Goal: Navigation & Orientation: Find specific page/section

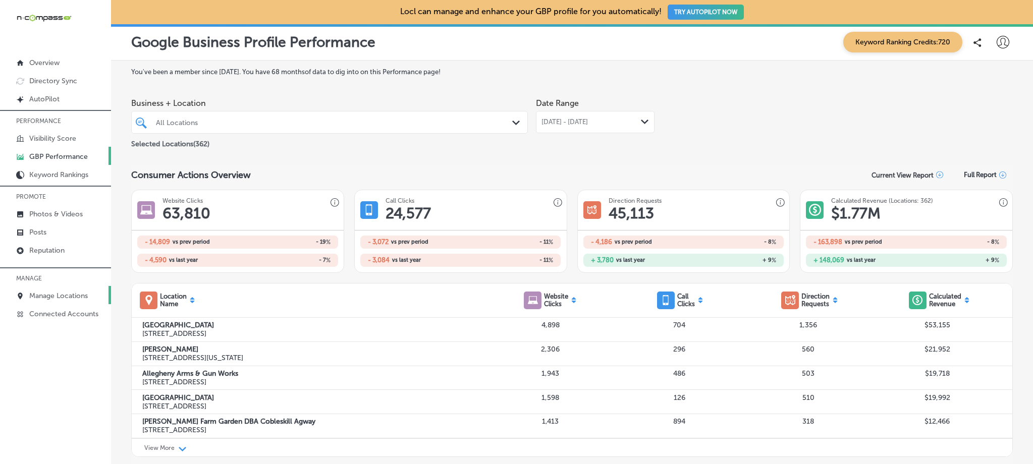
click at [74, 295] on p "Manage Locations" at bounding box center [58, 296] width 59 height 9
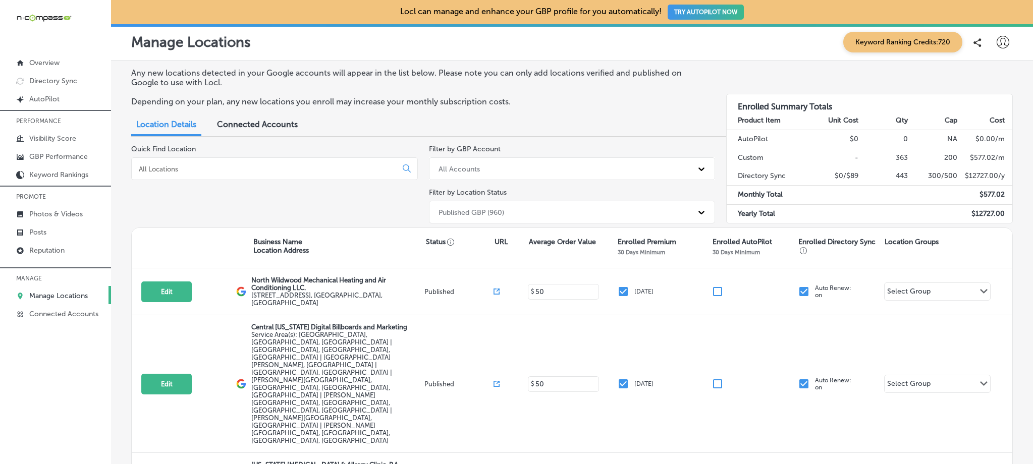
click at [624, 177] on div "All Accounts" at bounding box center [572, 168] width 287 height 23
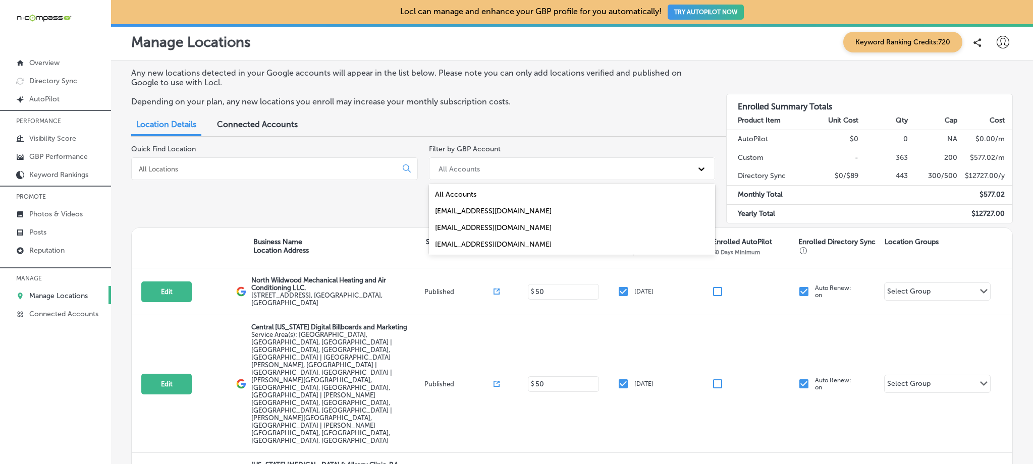
click at [455, 182] on div "Quick Find Location Filter by GBP Account option All Accounts focused, 1 of 4. …" at bounding box center [572, 186] width 882 height 83
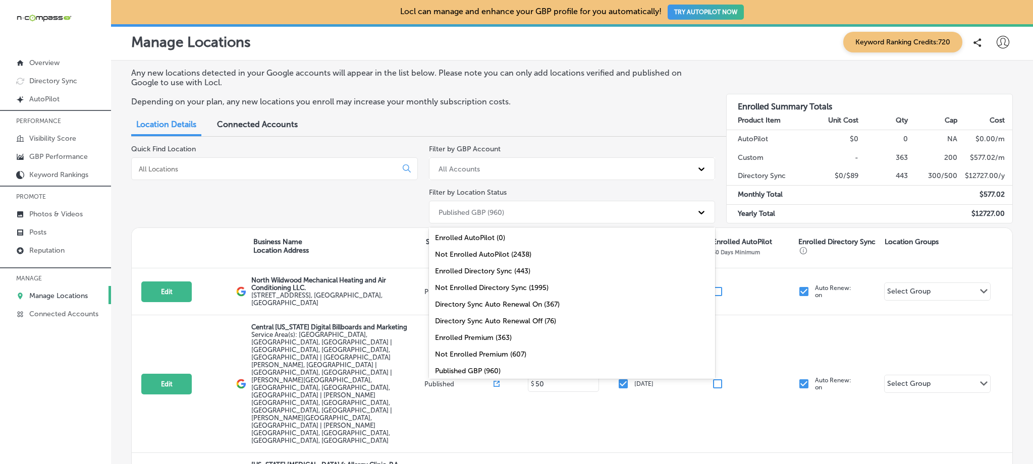
click at [504, 213] on div "Published GBP (960)" at bounding box center [472, 212] width 66 height 9
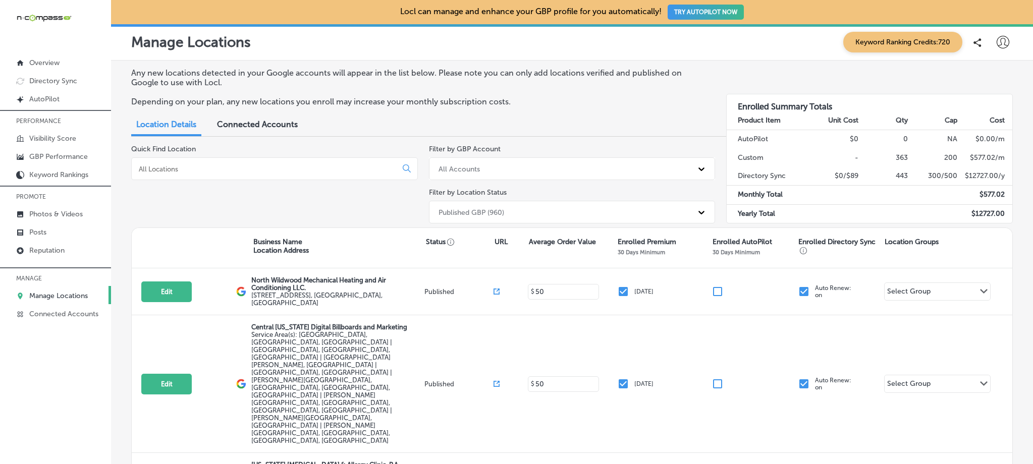
click at [397, 195] on div "Quick Find Location" at bounding box center [274, 186] width 287 height 83
click at [311, 175] on div at bounding box center [274, 168] width 287 height 23
click at [306, 169] on input at bounding box center [266, 169] width 257 height 9
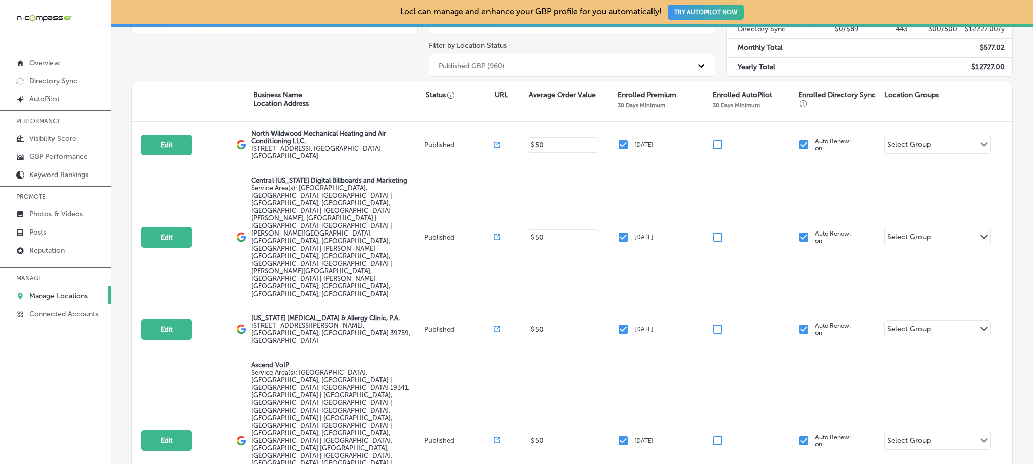
scroll to position [0, 0]
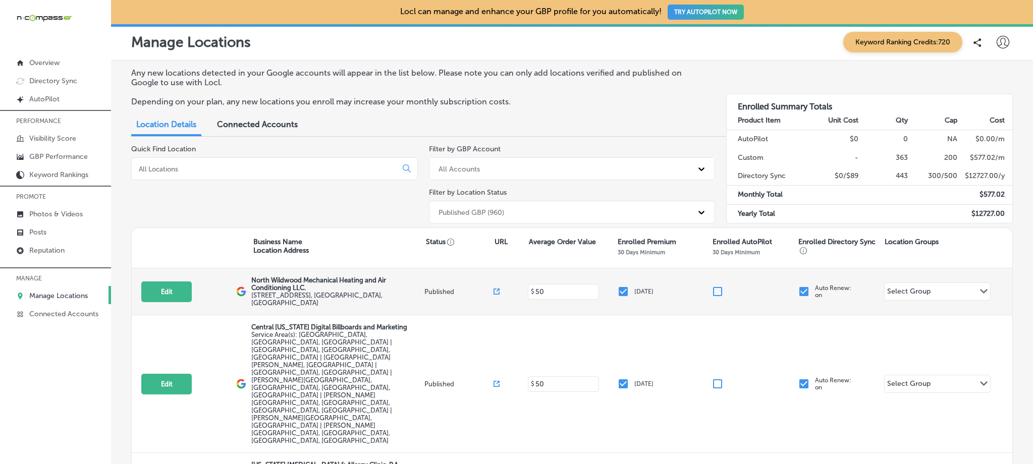
click at [887, 288] on div "Select Group" at bounding box center [908, 293] width 43 height 12
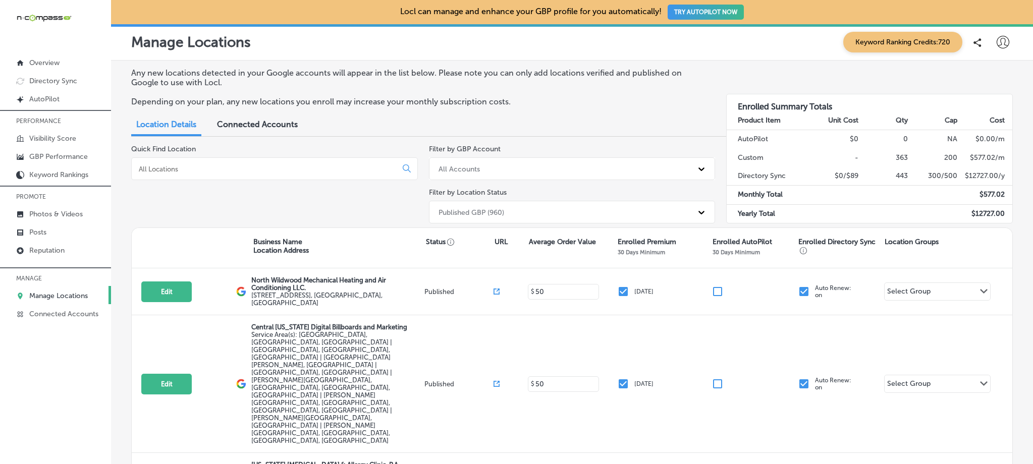
click at [792, 168] on div "Quick Find Location Filter by GBP Account All Accounts Filter by Location Statu…" at bounding box center [572, 186] width 882 height 83
click at [73, 55] on link "Overview" at bounding box center [55, 62] width 111 height 18
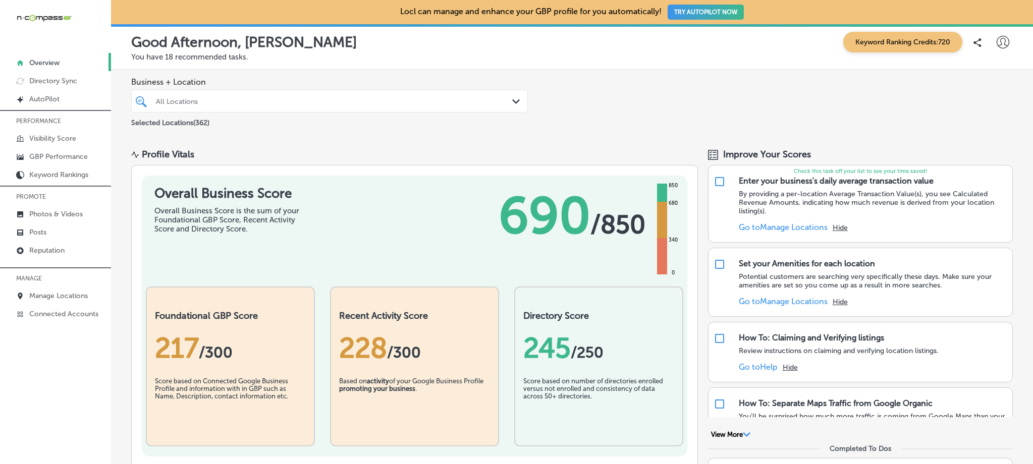
click at [503, 99] on div "All Locations" at bounding box center [334, 101] width 357 height 9
click at [774, 125] on div "Business + Location All Locations Path Created with Sketch. Selected Locations …" at bounding box center [572, 103] width 922 height 67
click at [1005, 47] on div "Keyword Ranking Credits: 720" at bounding box center [925, 42] width 175 height 21
click at [998, 44] on icon at bounding box center [1003, 42] width 13 height 13
click at [600, 126] on div at bounding box center [516, 232] width 1033 height 464
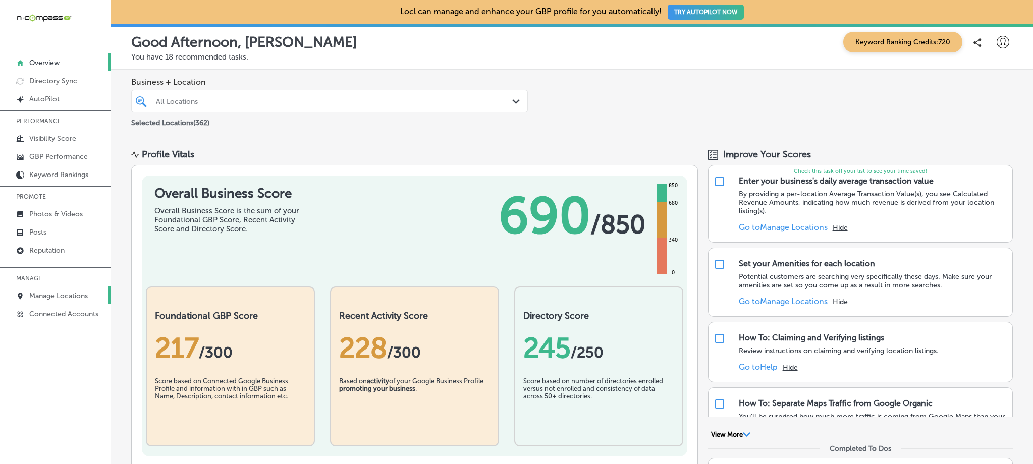
click at [76, 296] on p "Manage Locations" at bounding box center [58, 296] width 59 height 9
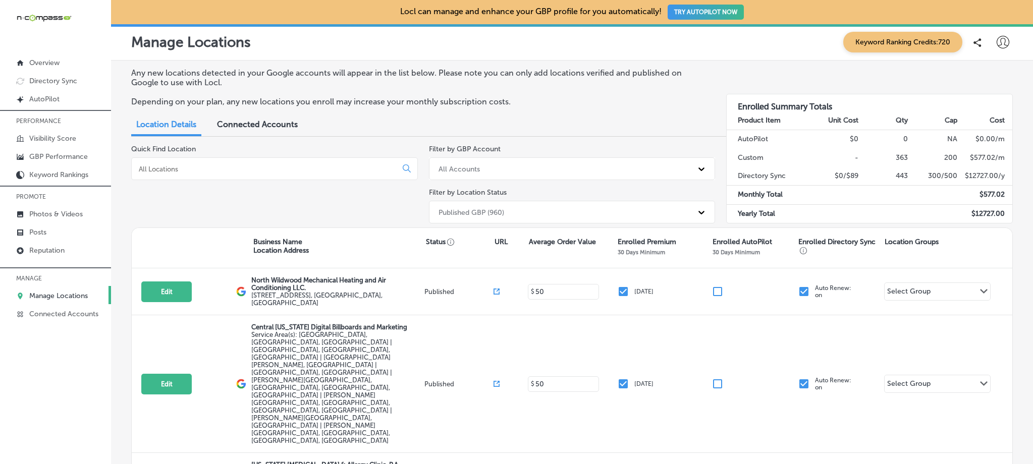
click at [675, 126] on div "Location Details Connected Accounts" at bounding box center [572, 126] width 882 height 22
